Goal: Register for event/course: Register for event/course

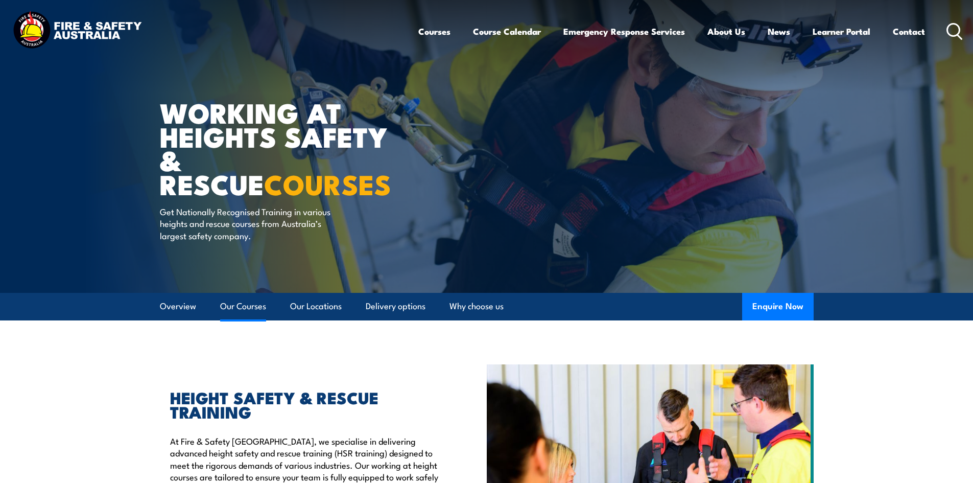
click at [233, 306] on link "Our Courses" at bounding box center [243, 306] width 46 height 27
click at [315, 304] on link "Our Locations" at bounding box center [316, 306] width 52 height 27
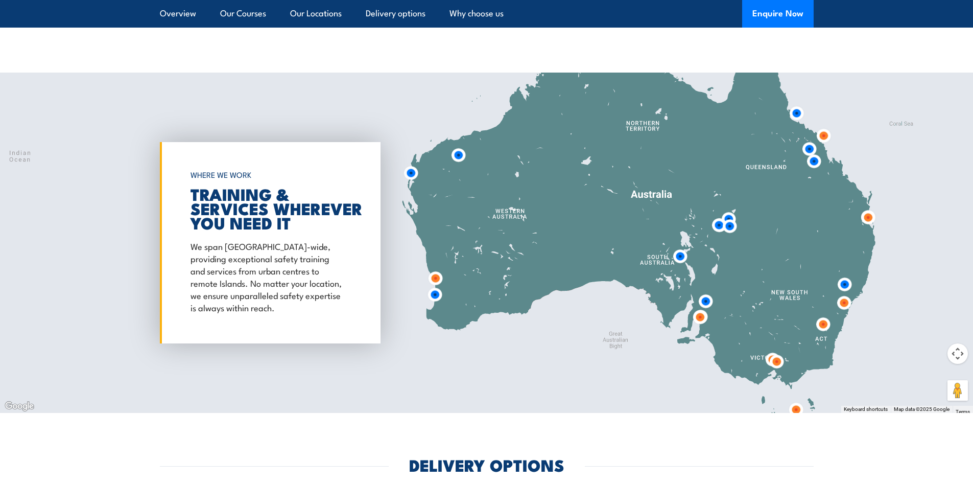
scroll to position [1658, 0]
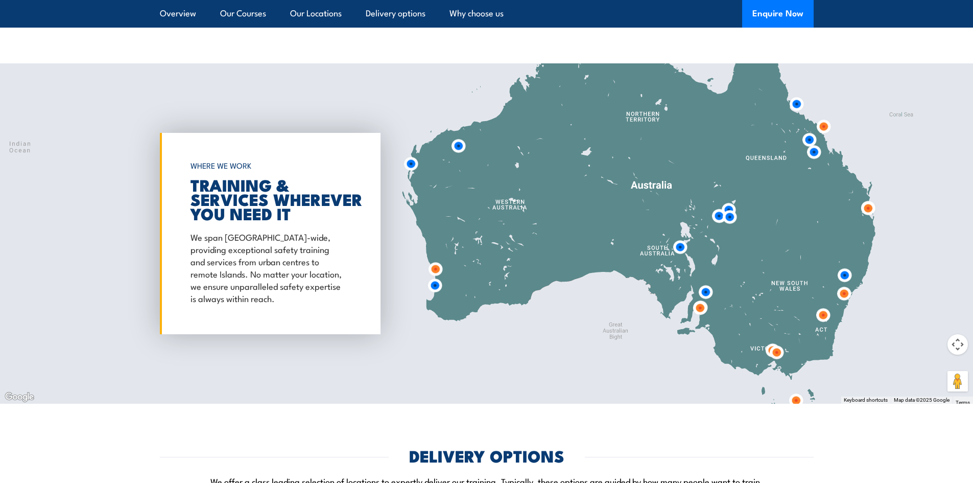
click at [700, 304] on img at bounding box center [699, 307] width 19 height 19
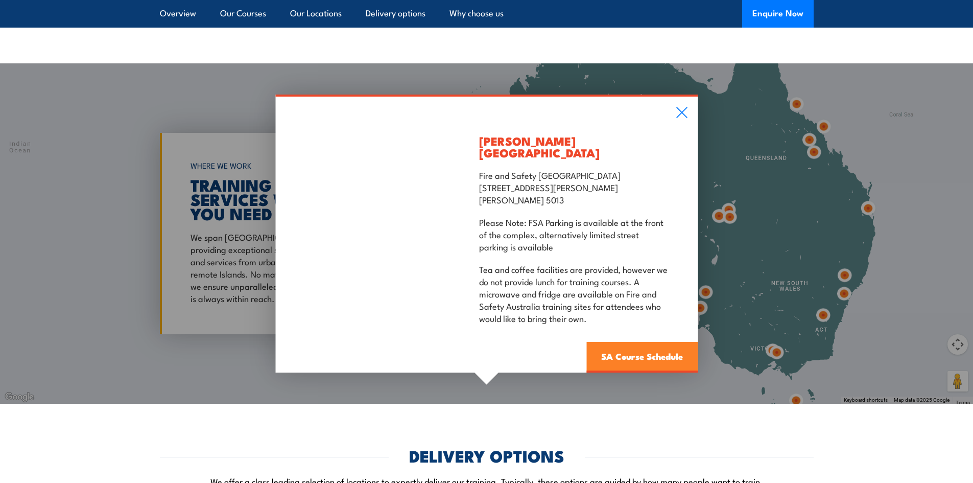
click at [634, 342] on link "SA Course Schedule" at bounding box center [641, 357] width 111 height 31
click at [634, 350] on link "SA Course Schedule" at bounding box center [641, 357] width 111 height 31
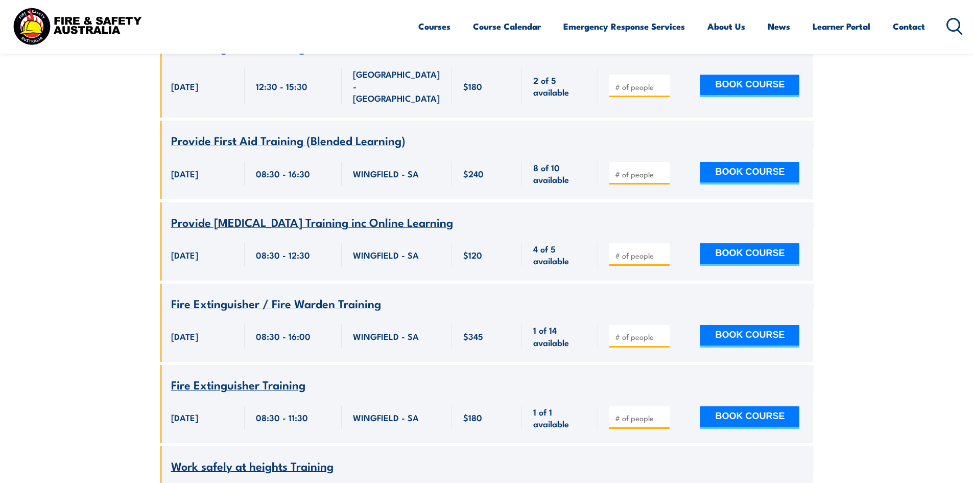
scroll to position [1409, 0]
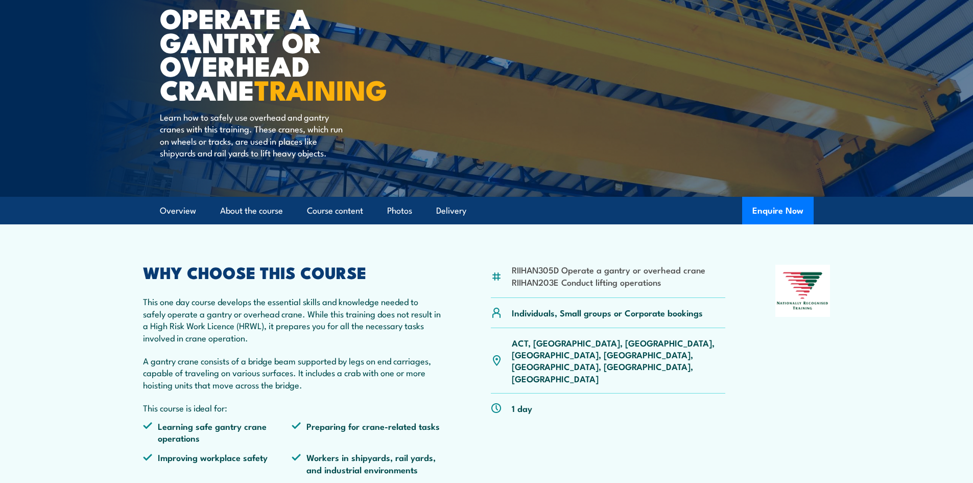
scroll to position [153, 0]
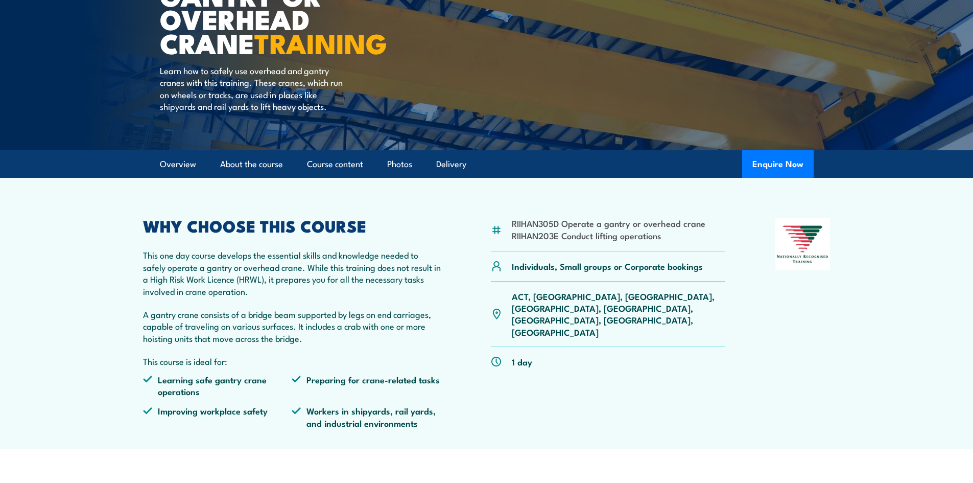
click at [599, 297] on p "ACT, NSW, NT, QLD, SA, TAS, VIC, WA" at bounding box center [619, 314] width 214 height 48
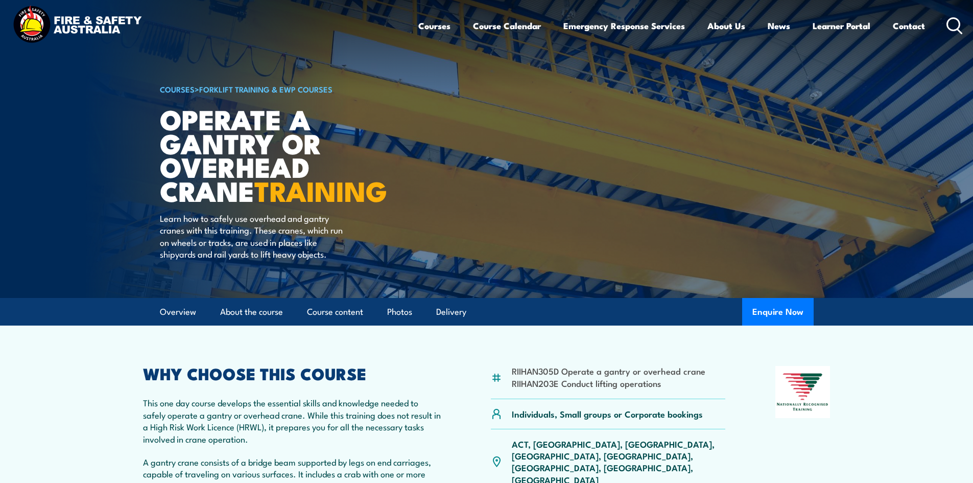
scroll to position [0, 0]
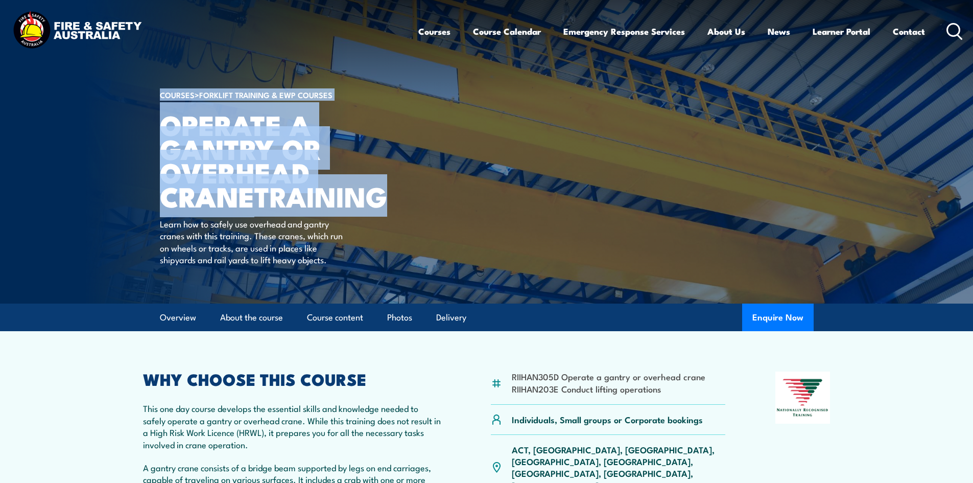
drag, startPoint x: 401, startPoint y: 202, endPoint x: 135, endPoint y: 136, distance: 274.0
click at [135, 136] on section "COURSES > Forklift Training & EWP Courses Operate a Gantry or Overhead Crane TR…" at bounding box center [486, 151] width 973 height 303
copy section "COURSES > Forklift Training & EWP Courses Operate a Gantry or Overhead Crane TR…"
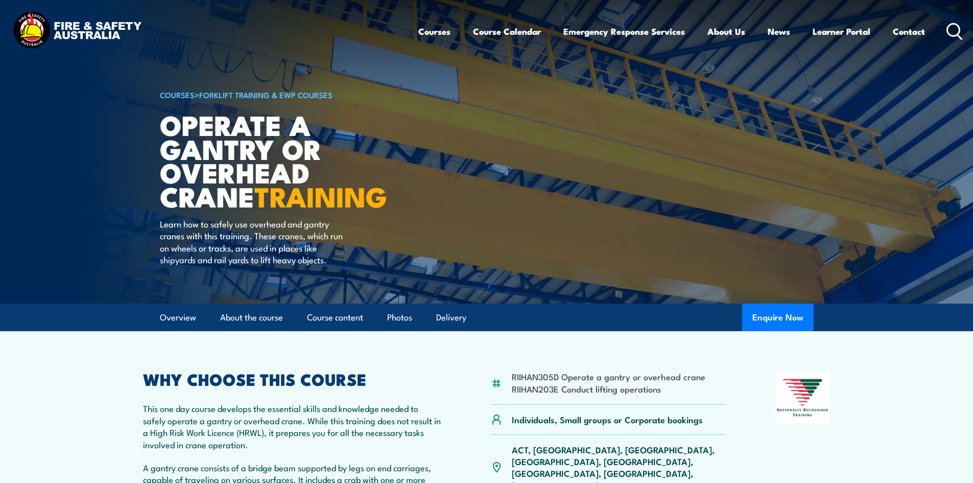
click at [351, 404] on p "This one day course develops the essential skills and knowledge needed to safel…" at bounding box center [292, 426] width 298 height 48
click at [345, 419] on p "This one day course develops the essential skills and knowledge needed to safel…" at bounding box center [292, 426] width 298 height 48
click at [320, 411] on p "This one day course develops the essential skills and knowledge needed to safel…" at bounding box center [292, 426] width 298 height 48
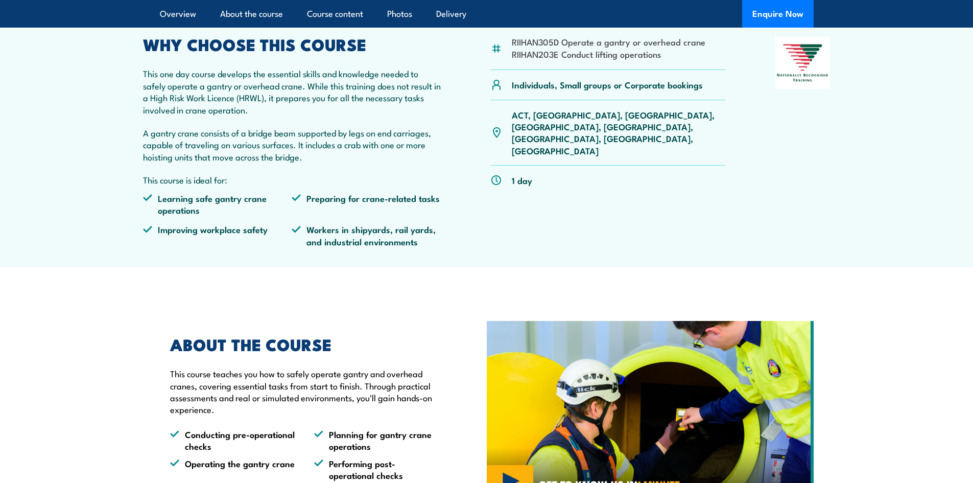
scroll to position [102, 0]
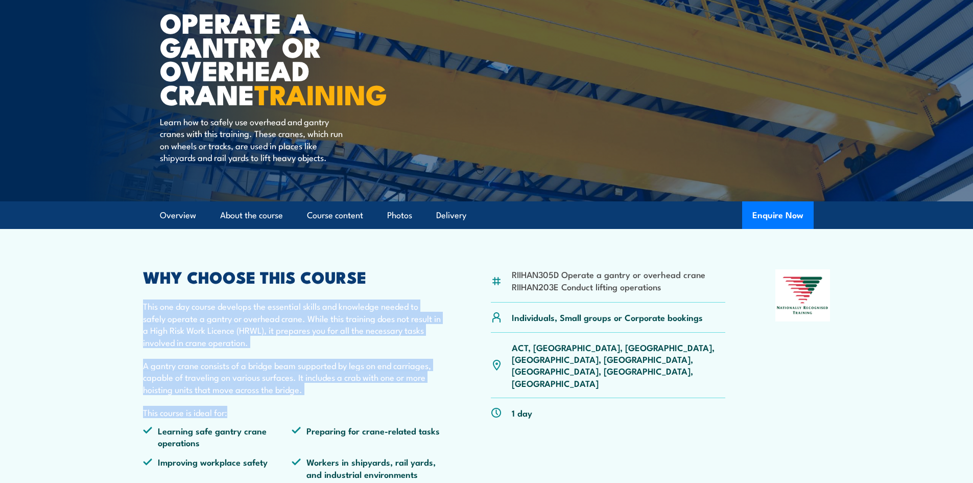
drag, startPoint x: 142, startPoint y: 305, endPoint x: 305, endPoint y: 396, distance: 185.8
click at [305, 396] on div "WHY CHOOSE THIS COURSE This one day course develops the essential skills and kn…" at bounding box center [292, 378] width 298 height 218
click at [294, 335] on p "This one day course develops the essential skills and knowledge needed to safel…" at bounding box center [292, 324] width 298 height 48
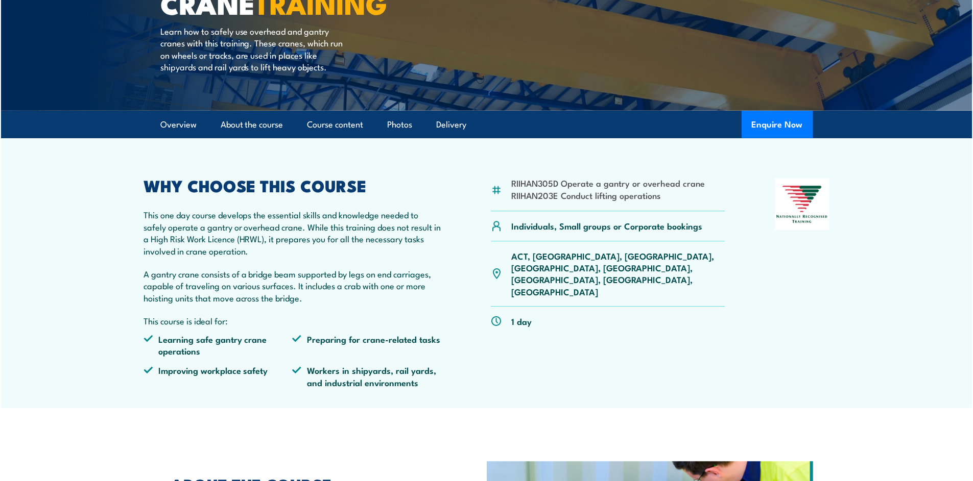
scroll to position [204, 0]
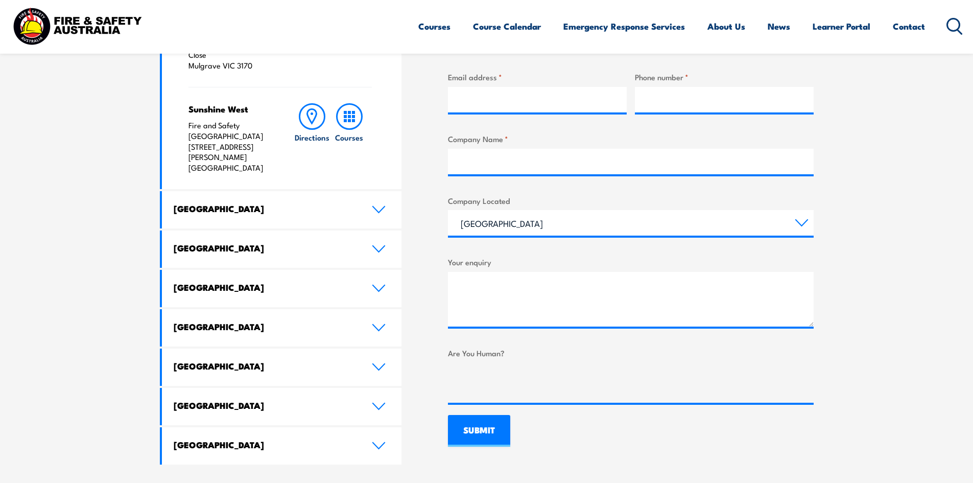
scroll to position [460, 0]
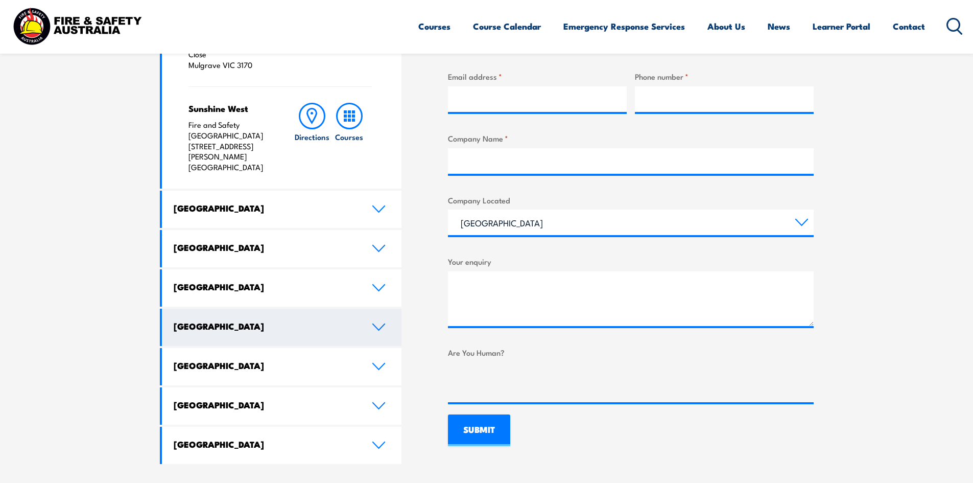
click at [234, 320] on h4 "[GEOGRAPHIC_DATA]" at bounding box center [265, 325] width 183 height 11
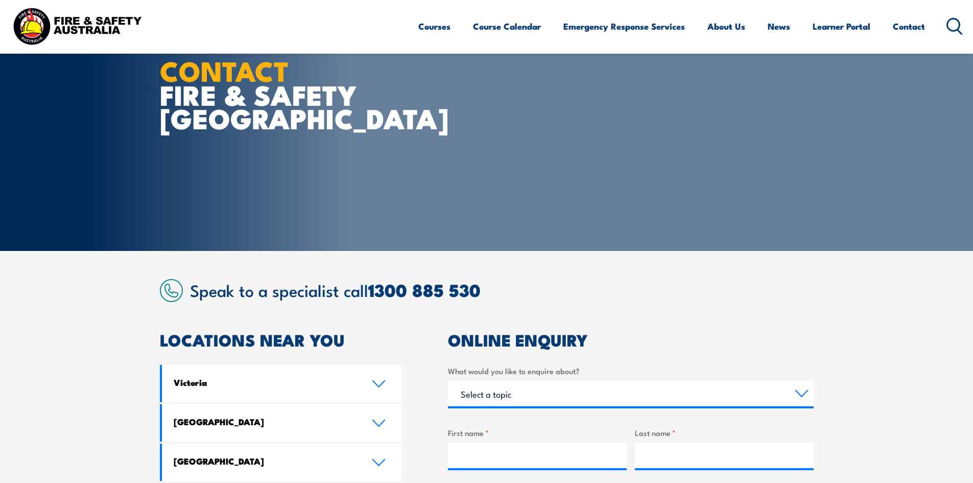
scroll to position [0, 0]
